Goal: Find contact information: Find contact information

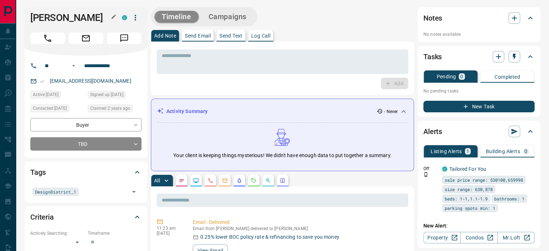
click at [110, 16] on button "button" at bounding box center [113, 16] width 9 height 9
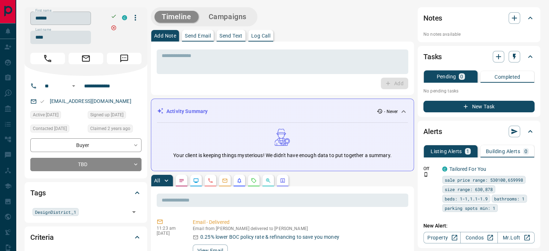
click at [86, 15] on input "******" at bounding box center [60, 18] width 61 height 13
click at [51, 39] on input "****" at bounding box center [60, 37] width 61 height 13
click at [101, 86] on input "**********" at bounding box center [109, 86] width 56 height 12
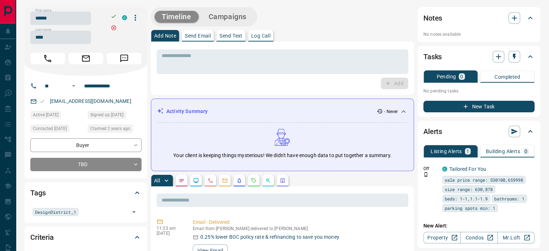
click at [112, 106] on div "[EMAIL_ADDRESS][DOMAIN_NAME]" at bounding box center [85, 101] width 111 height 12
copy link "[EMAIL_ADDRESS][DOMAIN_NAME]"
click at [207, 178] on button "button" at bounding box center [211, 181] width 12 height 12
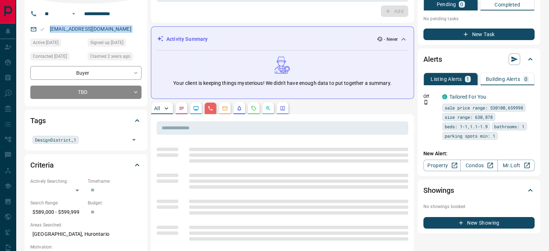
scroll to position [216, 0]
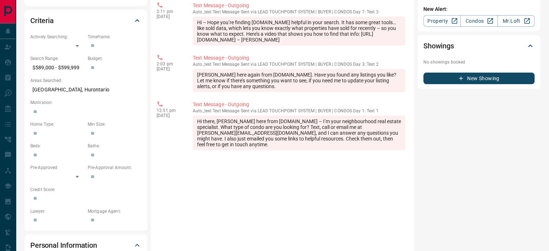
click at [63, 90] on p "[GEOGRAPHIC_DATA], Hurontario" at bounding box center [85, 90] width 111 height 12
copy p "[GEOGRAPHIC_DATA], Hurontario"
click at [391, 141] on div "Hi there, [PERSON_NAME] here from [DOMAIN_NAME] – I’m your neighbourhood real e…" at bounding box center [299, 132] width 212 height 35
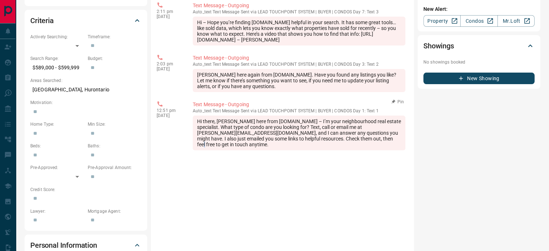
click at [394, 141] on div "Hi there, [PERSON_NAME] here from [DOMAIN_NAME] – I’m your neighbourhood real e…" at bounding box center [299, 132] width 212 height 35
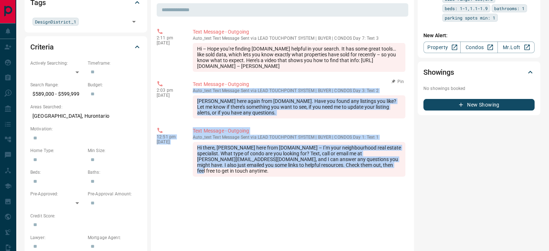
scroll to position [144, 0]
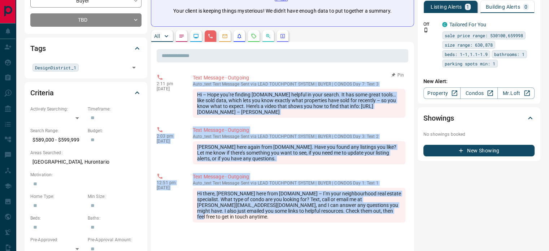
drag, startPoint x: 394, startPoint y: 141, endPoint x: 268, endPoint y: 79, distance: 140.8
click at [303, 99] on div "Hi – Hope you’re finding [DOMAIN_NAME] helpful in your search. It has some grea…" at bounding box center [299, 103] width 212 height 29
copy div "3:00 lo Ips 85 2771 Dolo Sitamet - Consecte adip_elit Sedd Eiusmod Temp inc UTL…"
drag, startPoint x: 395, startPoint y: 211, endPoint x: 153, endPoint y: 79, distance: 276.5
